Goal: Task Accomplishment & Management: Manage account settings

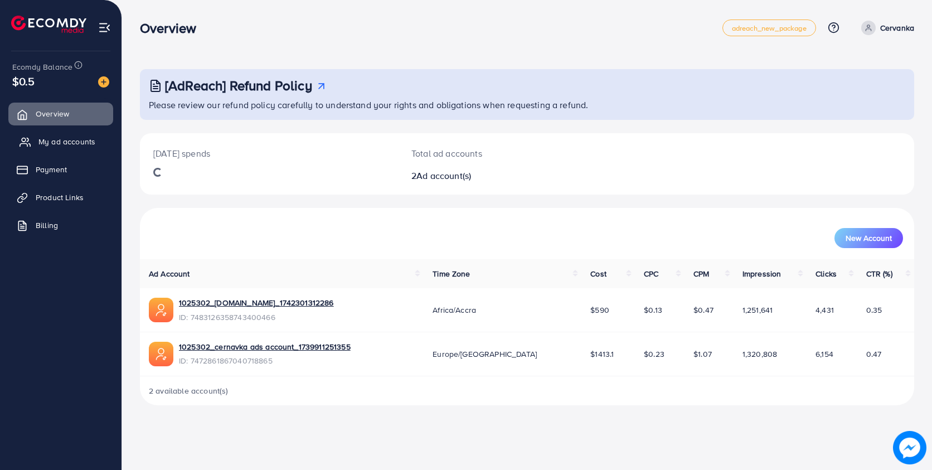
click at [71, 144] on span "My ad accounts" at bounding box center [66, 141] width 57 height 11
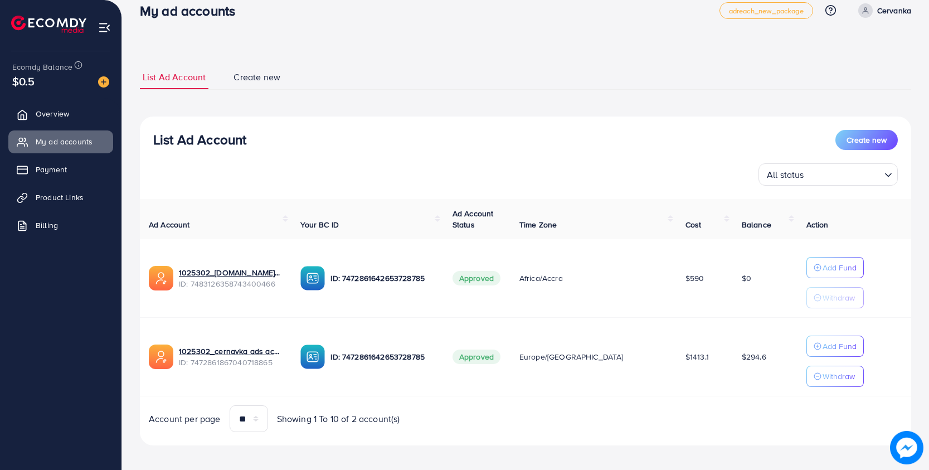
scroll to position [24, 0]
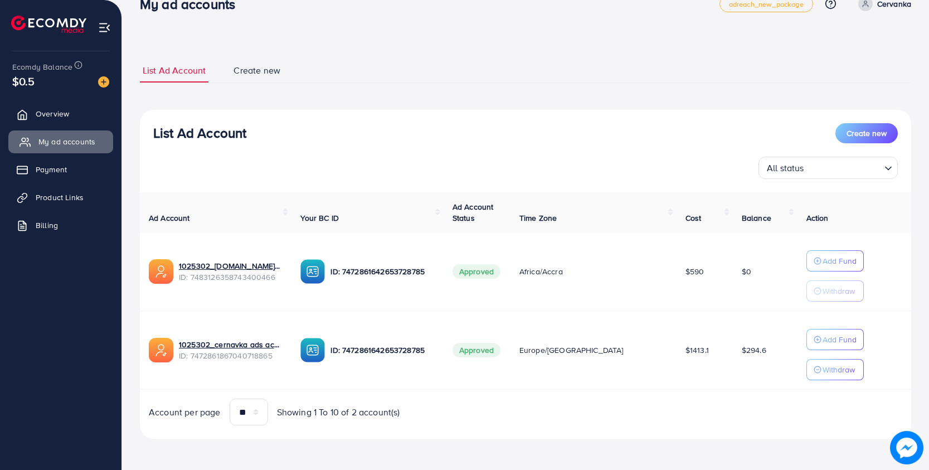
click at [79, 144] on span "My ad accounts" at bounding box center [66, 141] width 57 height 11
click at [70, 135] on link "My ad accounts" at bounding box center [60, 141] width 105 height 22
